Goal: Task Accomplishment & Management: Use online tool/utility

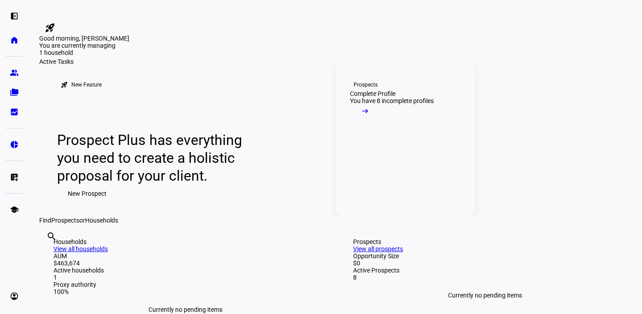
click at [404, 202] on link "Prospects Complete Profile You have 8 incomplete profiles arrow_right_alt" at bounding box center [406, 141] width 140 height 152
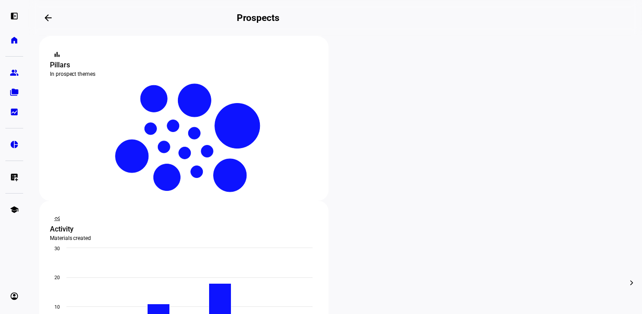
scroll to position [166, 0]
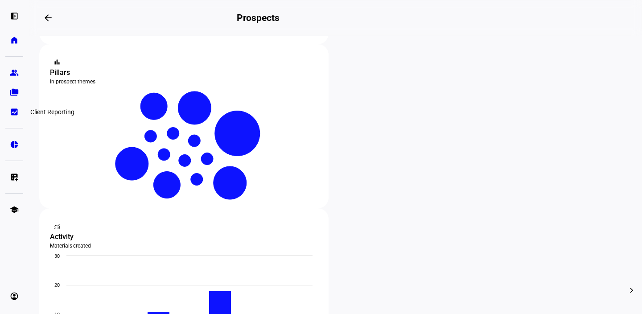
click at [15, 108] on eth-mat-symbol "bid_landscape" at bounding box center [14, 112] width 9 height 9
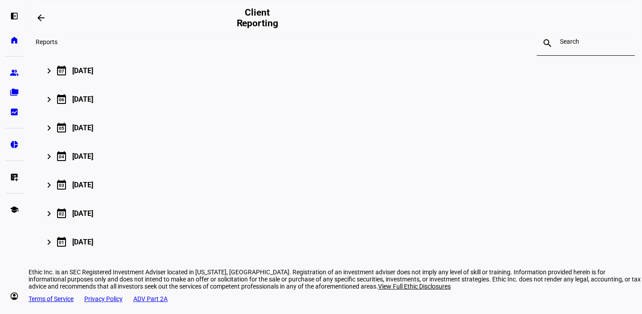
scroll to position [121, 0]
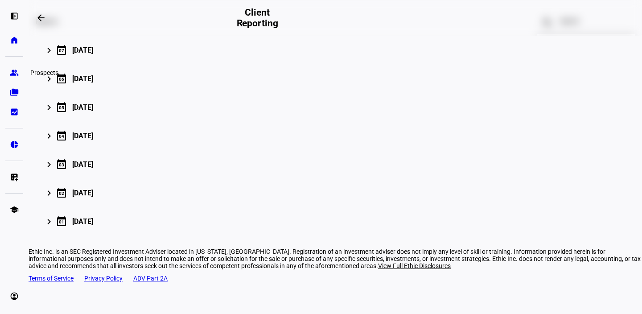
click at [17, 78] on link "group Prospects" at bounding box center [14, 73] width 18 height 18
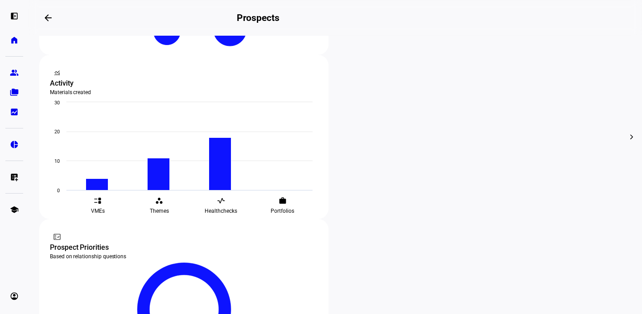
scroll to position [321, 0]
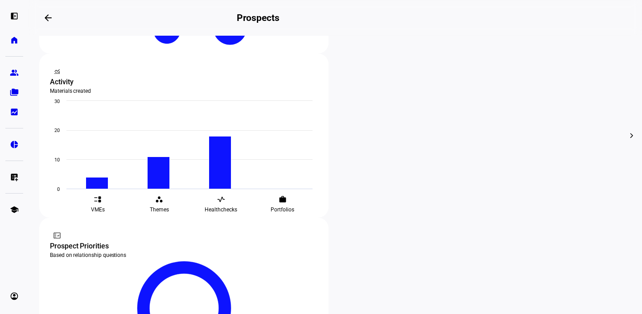
click at [203, 175] on div "edit Edit" at bounding box center [188, 180] width 39 height 12
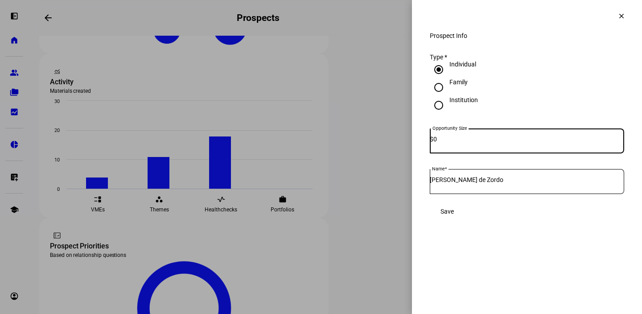
click at [618, 18] on mat-icon "clear" at bounding box center [622, 16] width 8 height 8
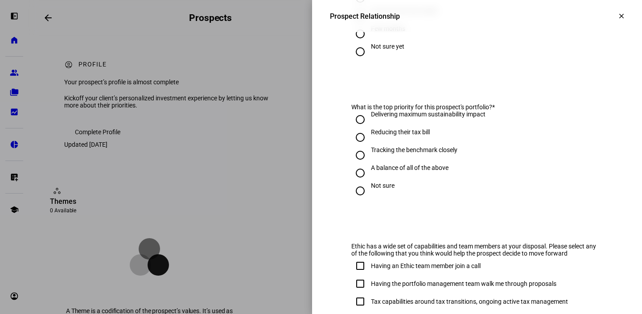
scroll to position [544, 0]
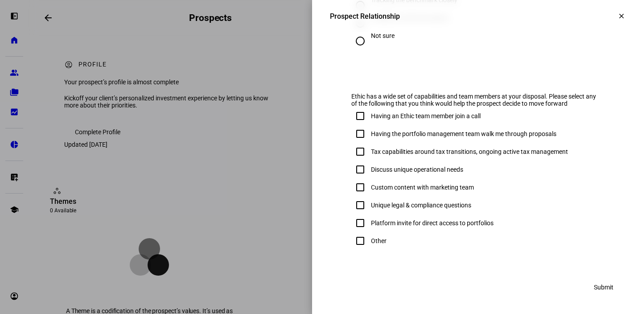
click at [622, 9] on span at bounding box center [621, 15] width 21 height 21
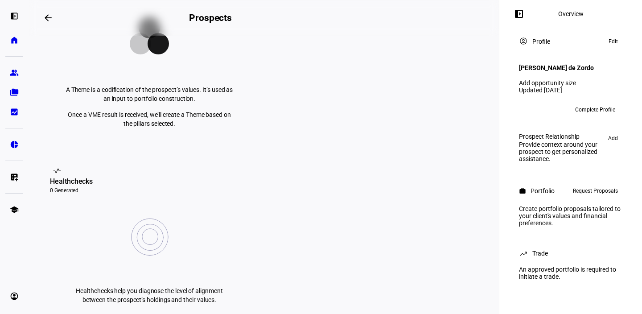
scroll to position [222, 0]
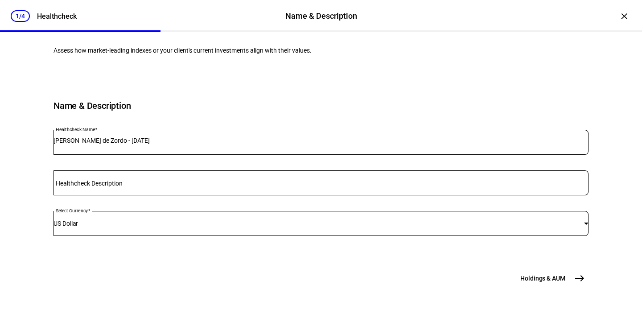
scroll to position [131, 0]
click at [582, 278] on mat-icon "east" at bounding box center [580, 278] width 11 height 11
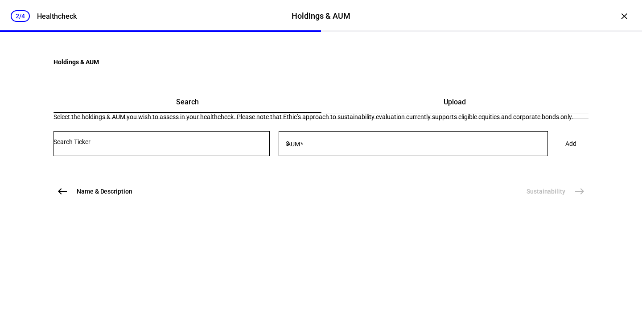
scroll to position [36, 0]
click at [571, 200] on eth-stepper-button "Sustainability east" at bounding box center [555, 191] width 67 height 18
click at [614, 14] on eth-stepper-header "2/4 Healthcheck Holdings & AUM Holdings & AUM Healthcheck" at bounding box center [321, 16] width 642 height 32
click at [621, 15] on div "×" at bounding box center [625, 16] width 14 height 14
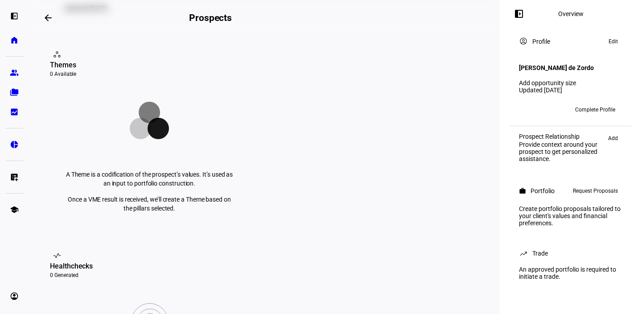
scroll to position [138, 0]
